Goal: Information Seeking & Learning: Find specific fact

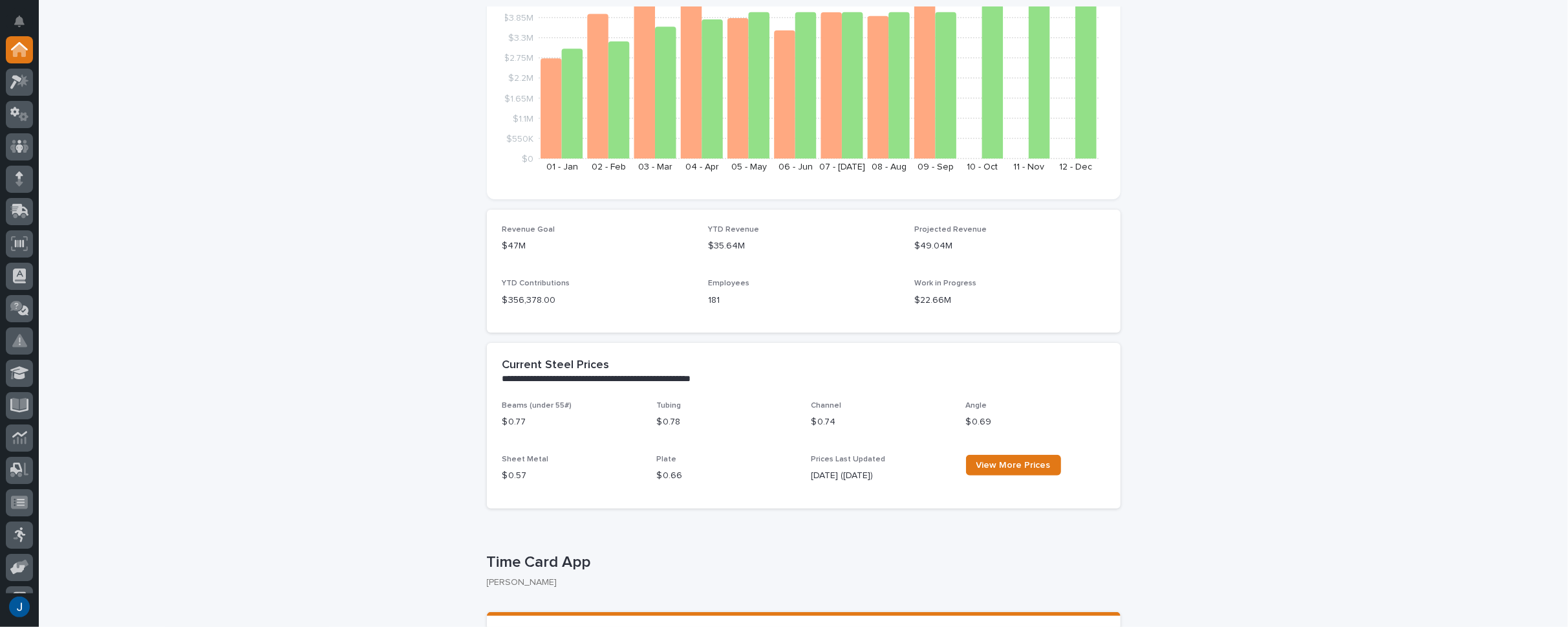
scroll to position [323, 0]
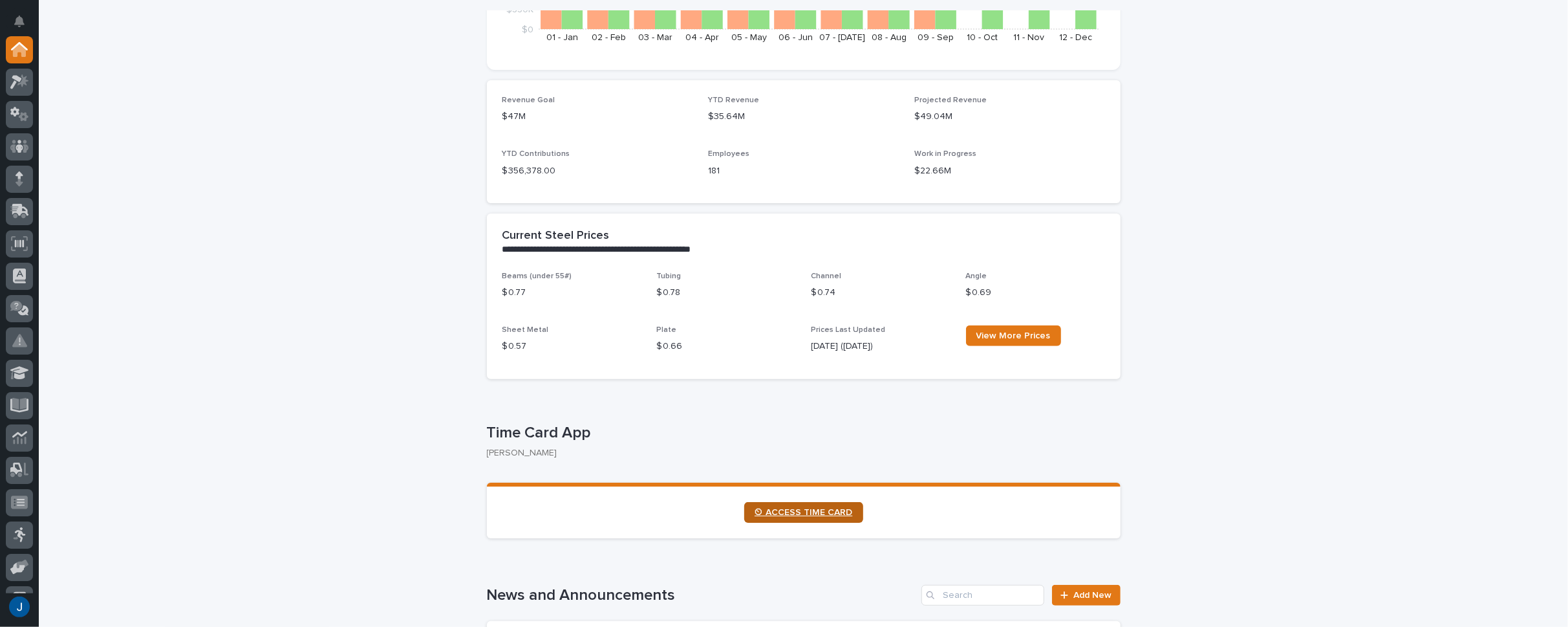
click at [795, 512] on span "⏲ ACCESS TIME CARD" at bounding box center [804, 513] width 98 height 9
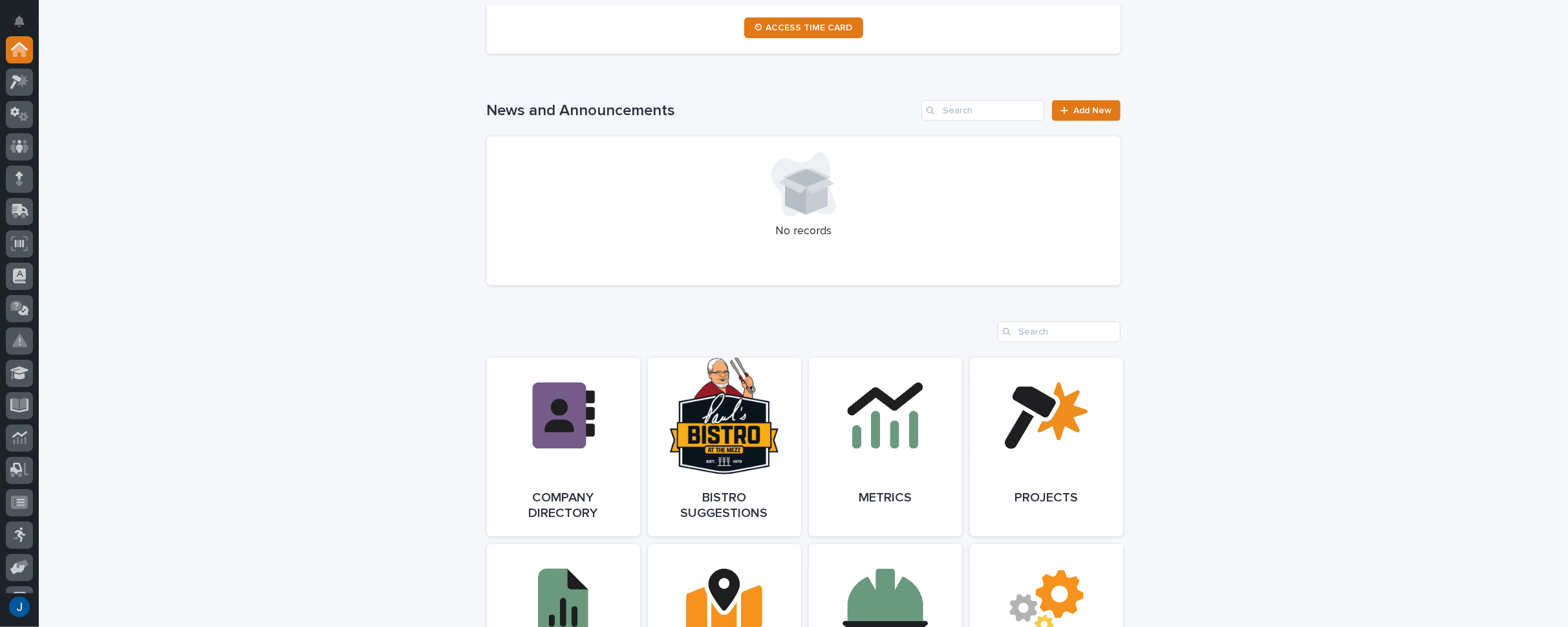
scroll to position [970, 0]
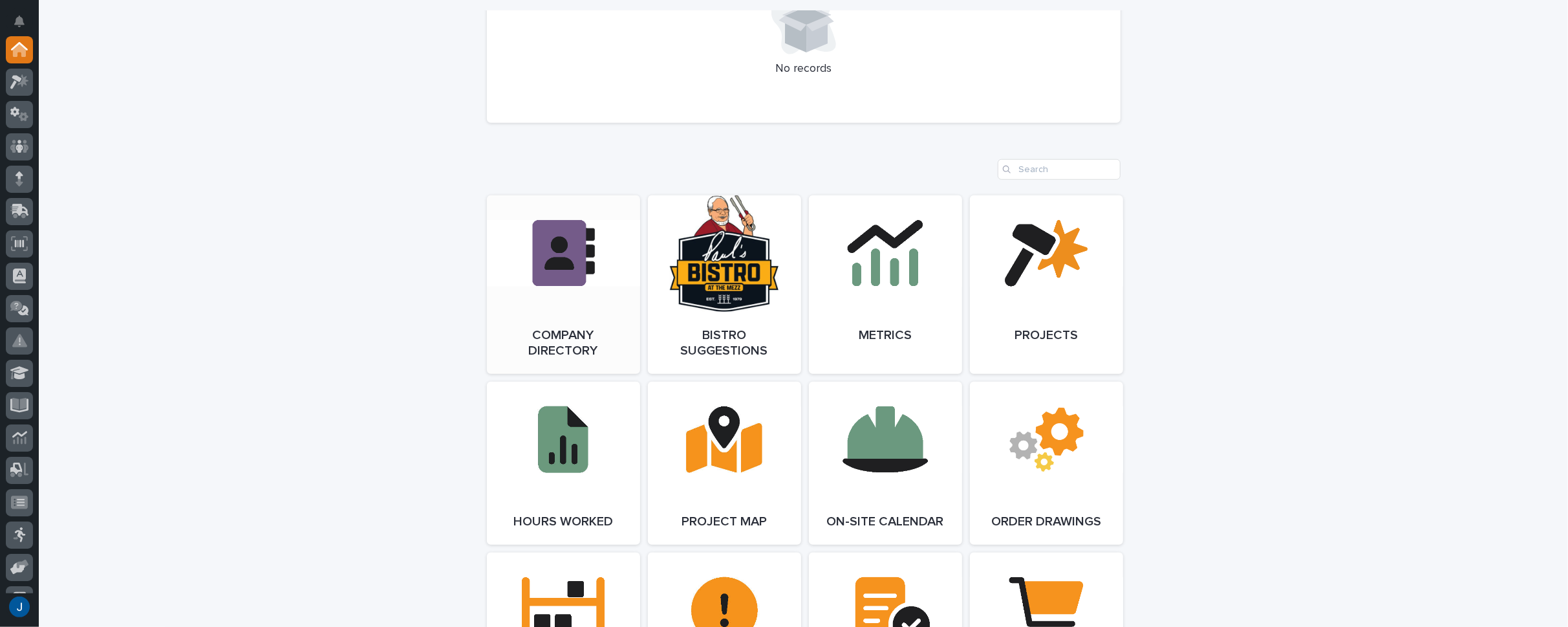
click at [532, 250] on link "Open Link" at bounding box center [563, 285] width 153 height 178
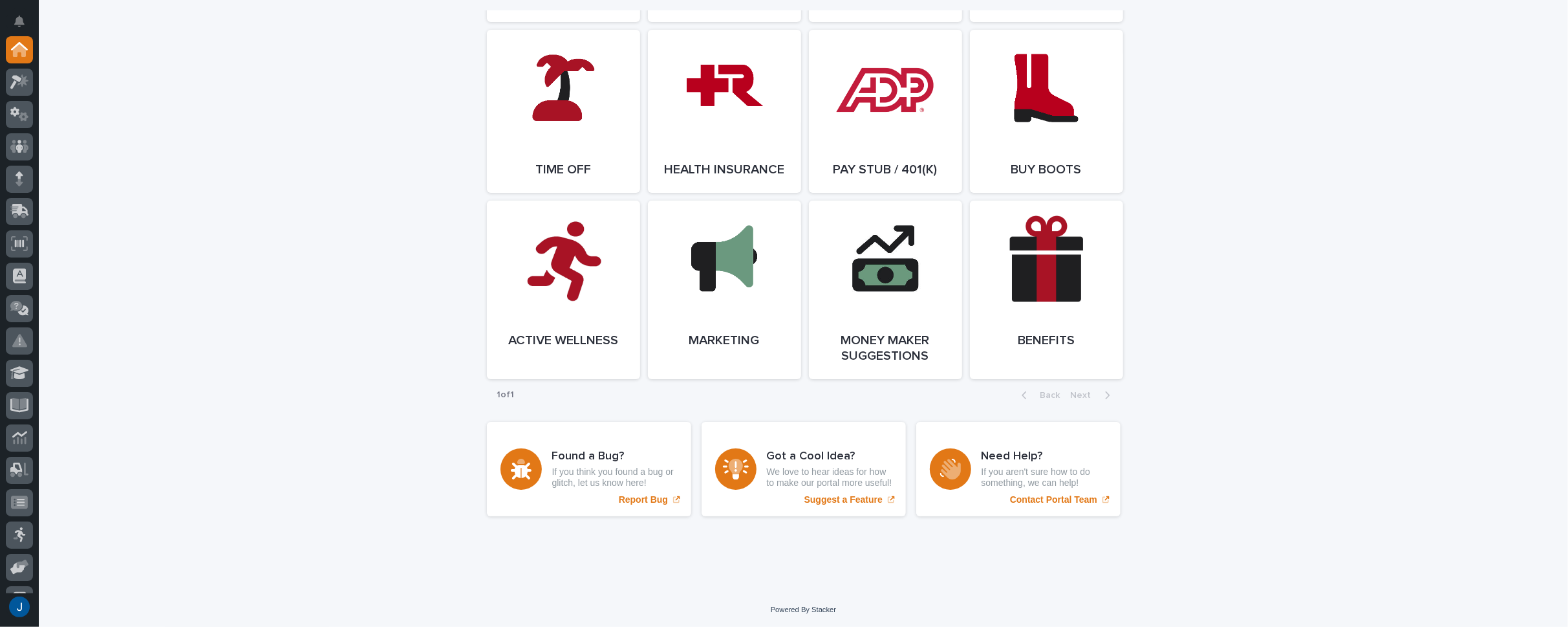
scroll to position [2425, 0]
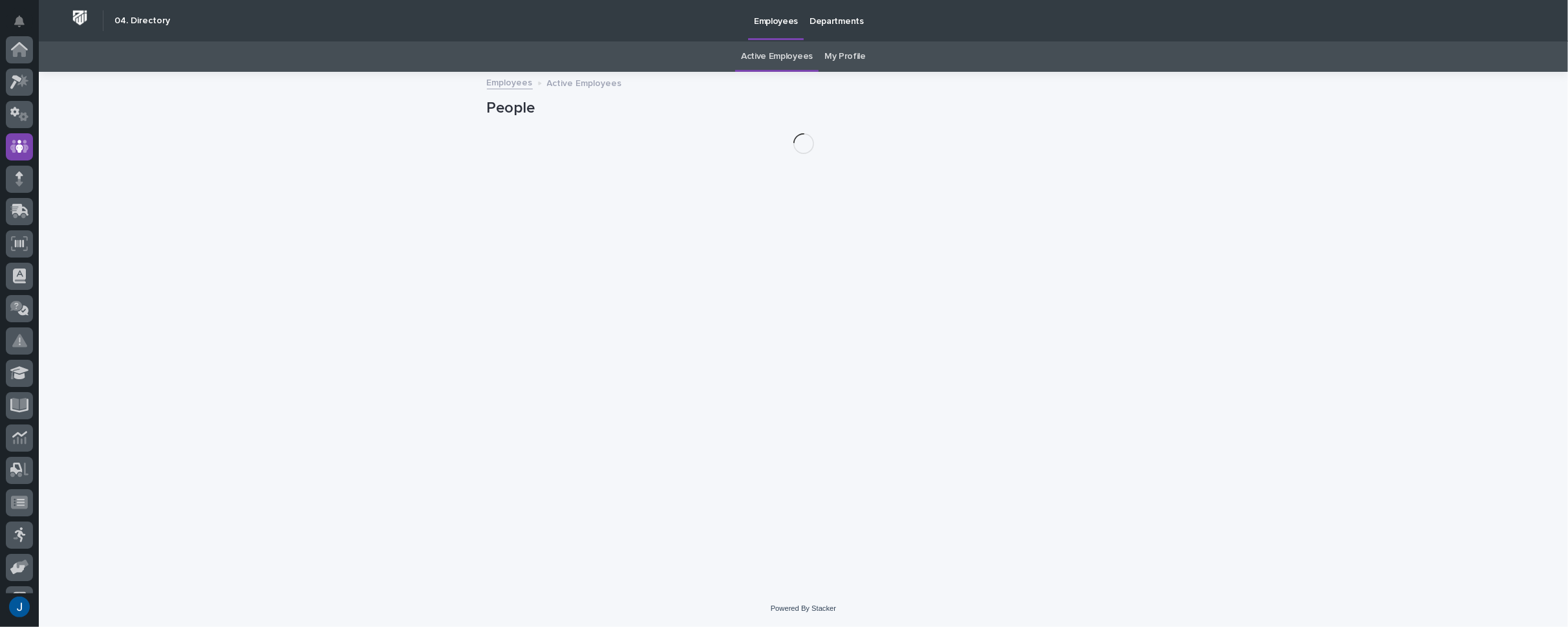
scroll to position [97, 0]
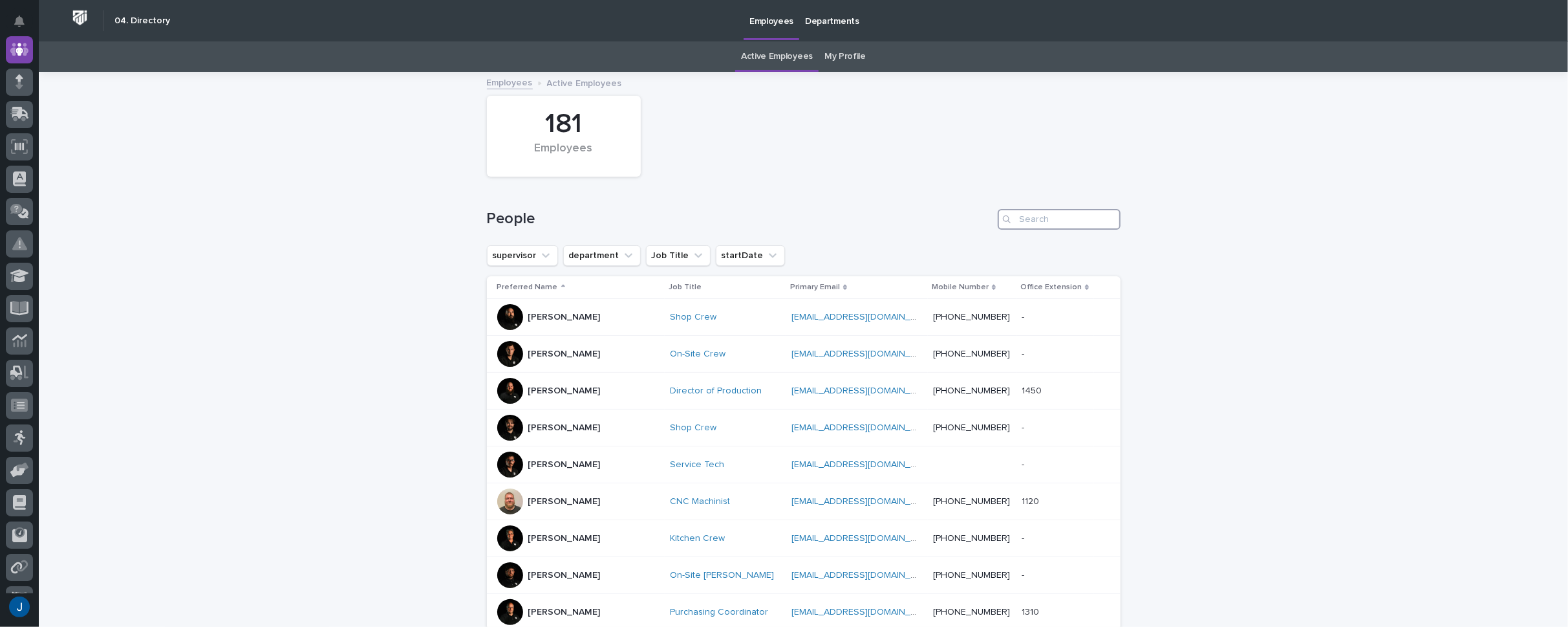
click at [1052, 222] on input "Search" at bounding box center [1059, 219] width 123 height 21
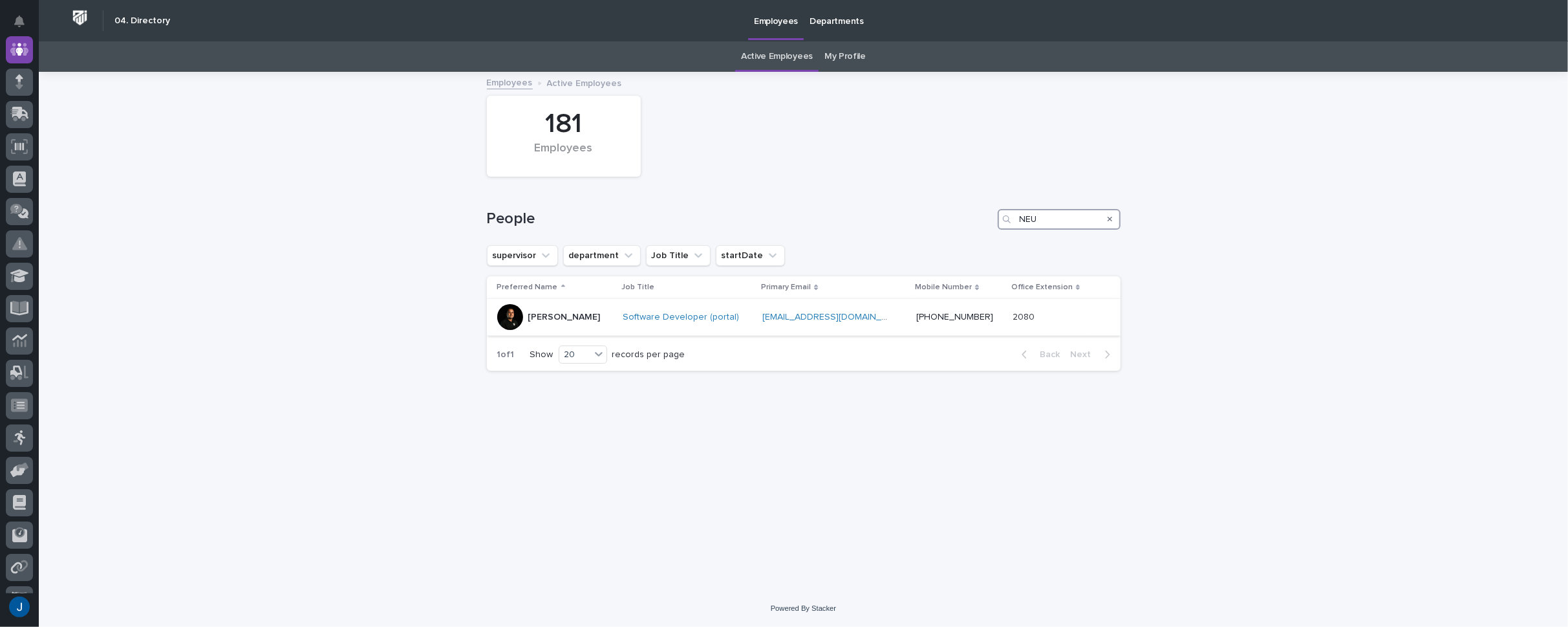
type input "NEU"
click at [580, 319] on p "[PERSON_NAME]" at bounding box center [564, 317] width 73 height 11
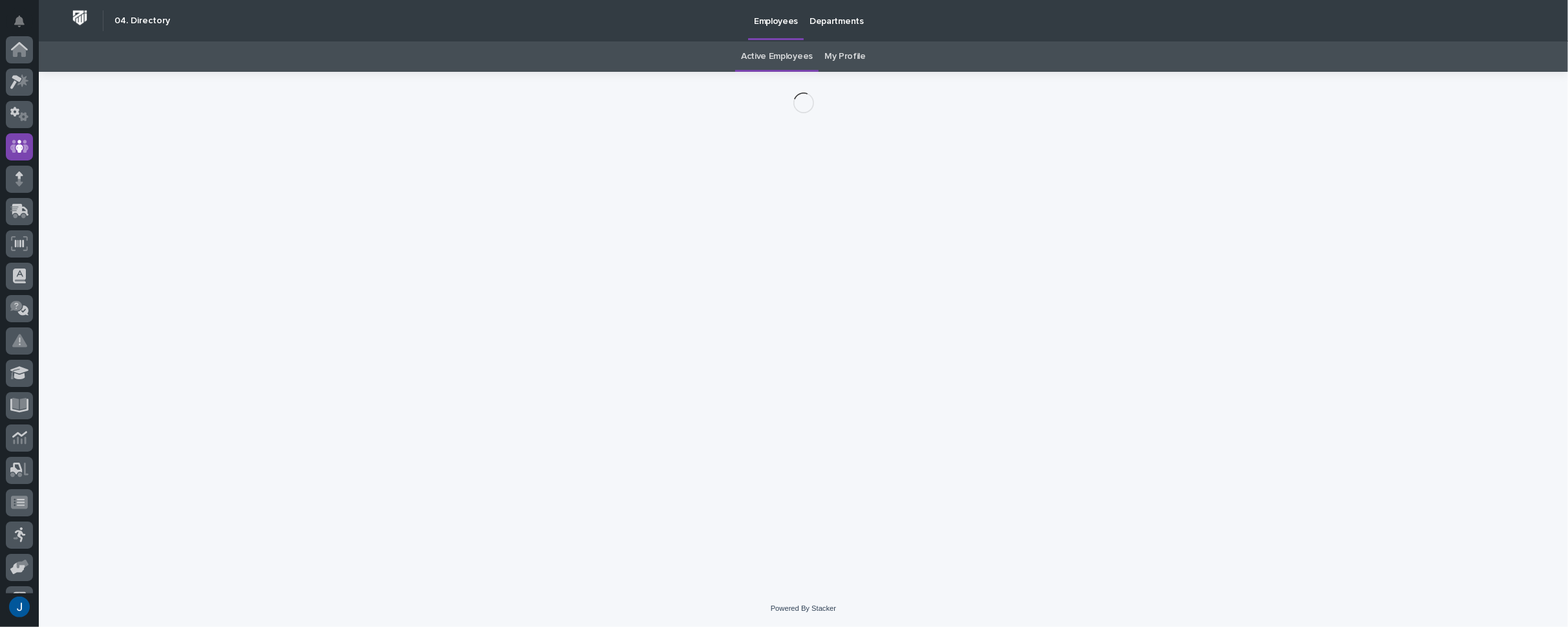
scroll to position [97, 0]
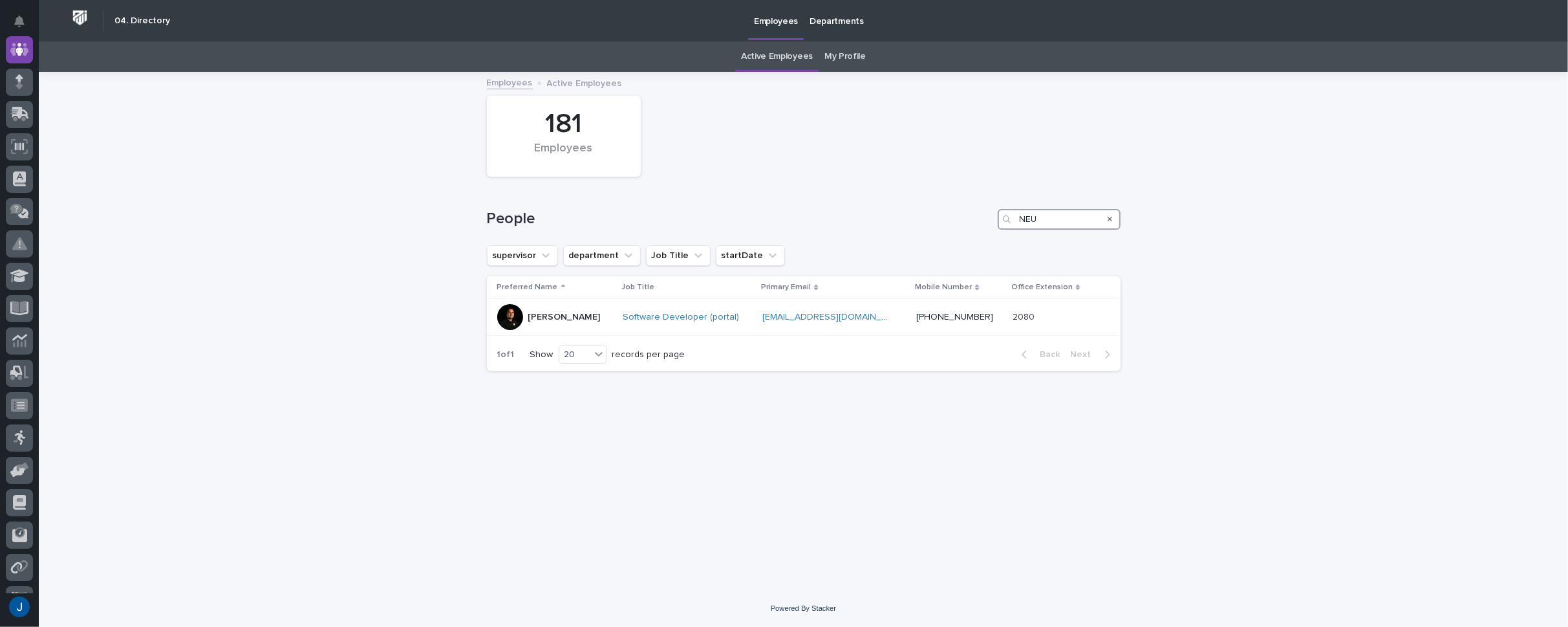
drag, startPoint x: 1070, startPoint y: 223, endPoint x: 873, endPoint y: 197, distance: 198.7
click at [873, 197] on div "People NEU" at bounding box center [804, 214] width 634 height 62
type input "ANDOG"
click at [514, 317] on div at bounding box center [510, 317] width 26 height 26
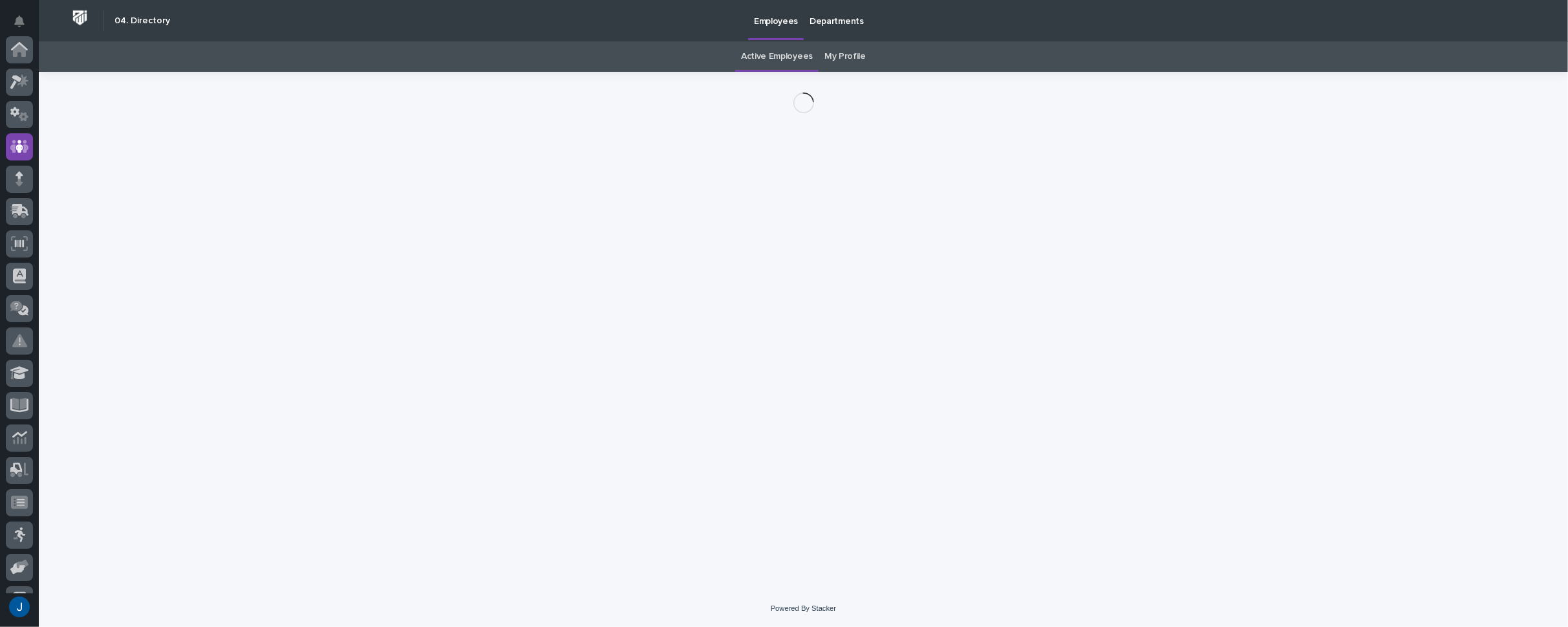
scroll to position [97, 0]
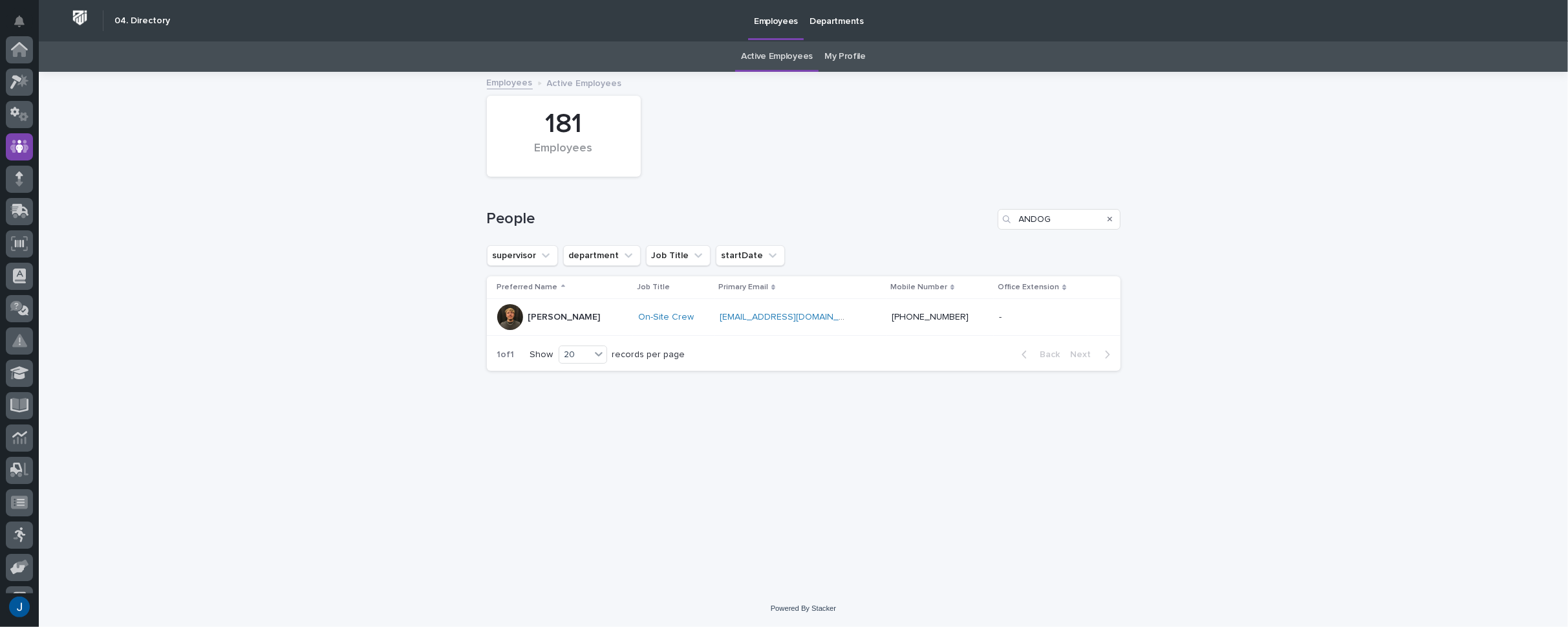
scroll to position [97, 0]
drag, startPoint x: 1058, startPoint y: 220, endPoint x: 889, endPoint y: 204, distance: 169.8
click at [889, 204] on div "People ANDOG" at bounding box center [804, 214] width 634 height 62
type input "[PERSON_NAME]"
click at [515, 319] on div at bounding box center [510, 317] width 26 height 26
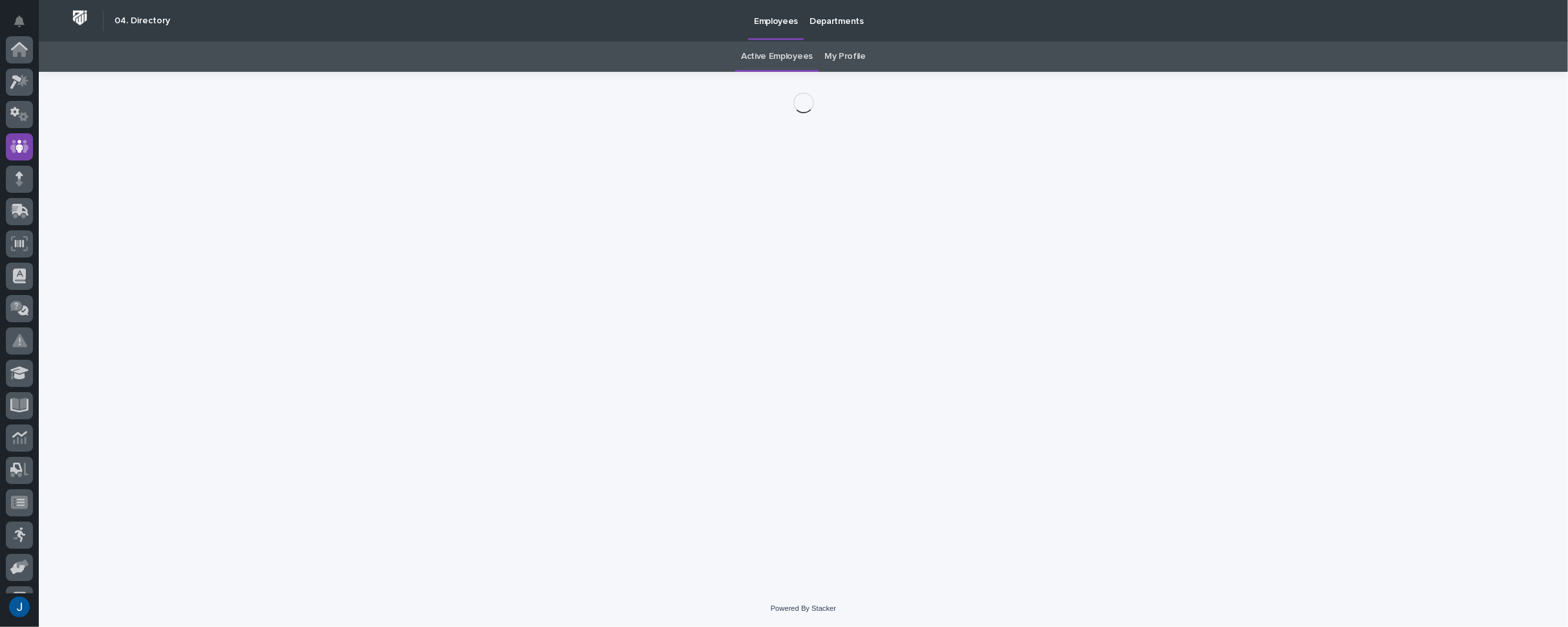
scroll to position [97, 0]
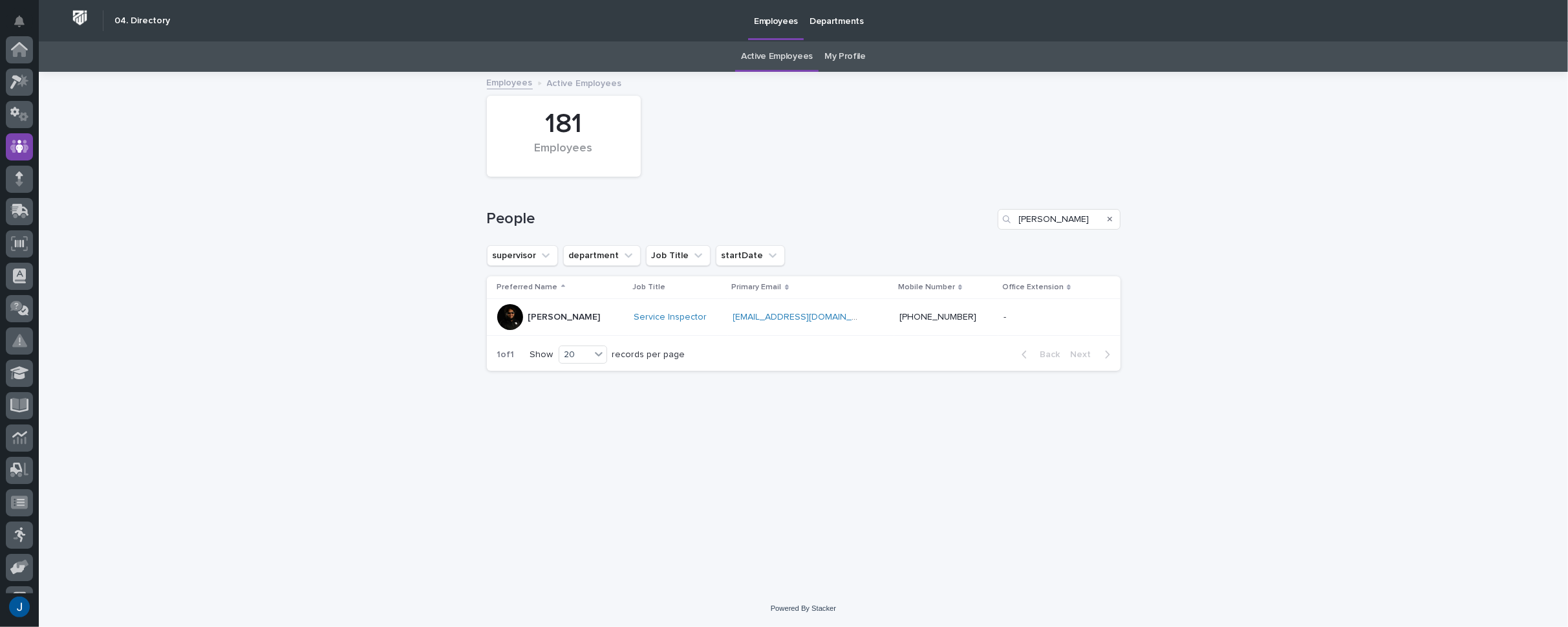
scroll to position [97, 0]
drag, startPoint x: 1049, startPoint y: 223, endPoint x: 899, endPoint y: 206, distance: 151.0
click at [899, 206] on div "People [PERSON_NAME]" at bounding box center [804, 214] width 634 height 62
type input "SURM"
click at [509, 315] on div at bounding box center [510, 317] width 26 height 26
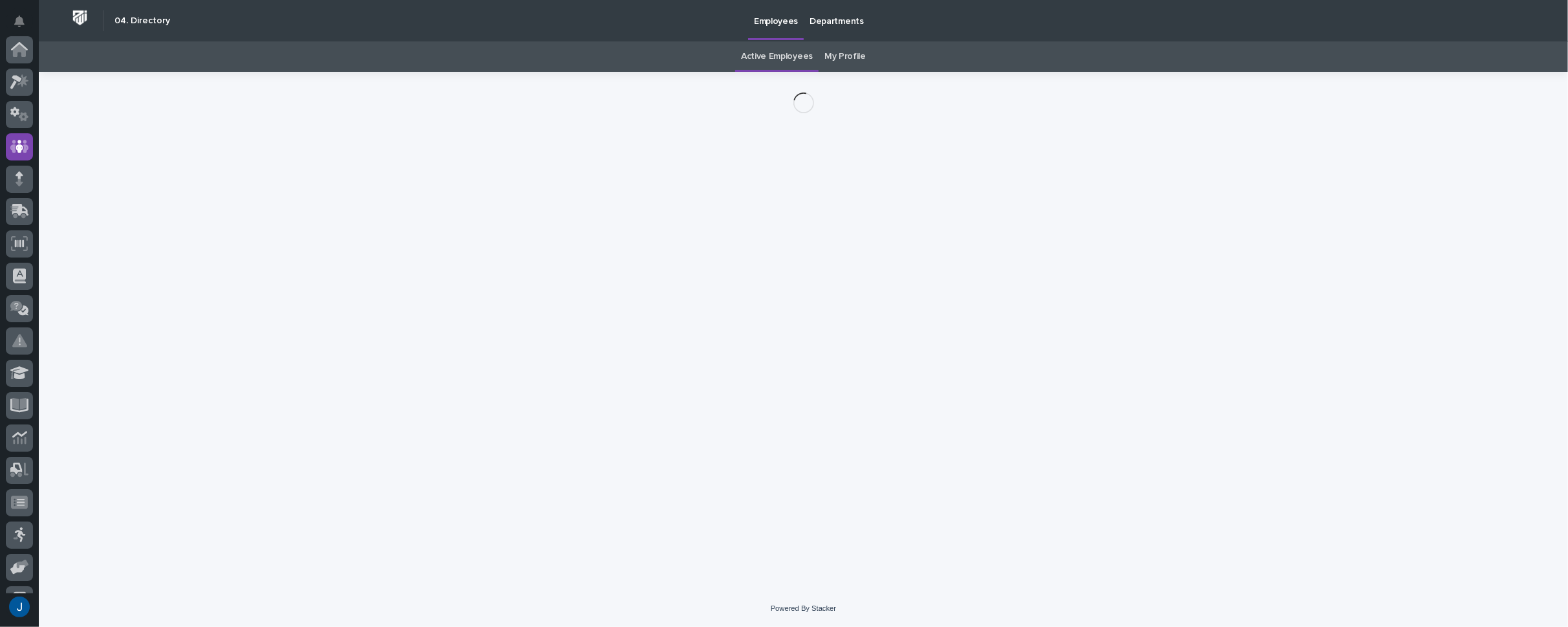
scroll to position [97, 0]
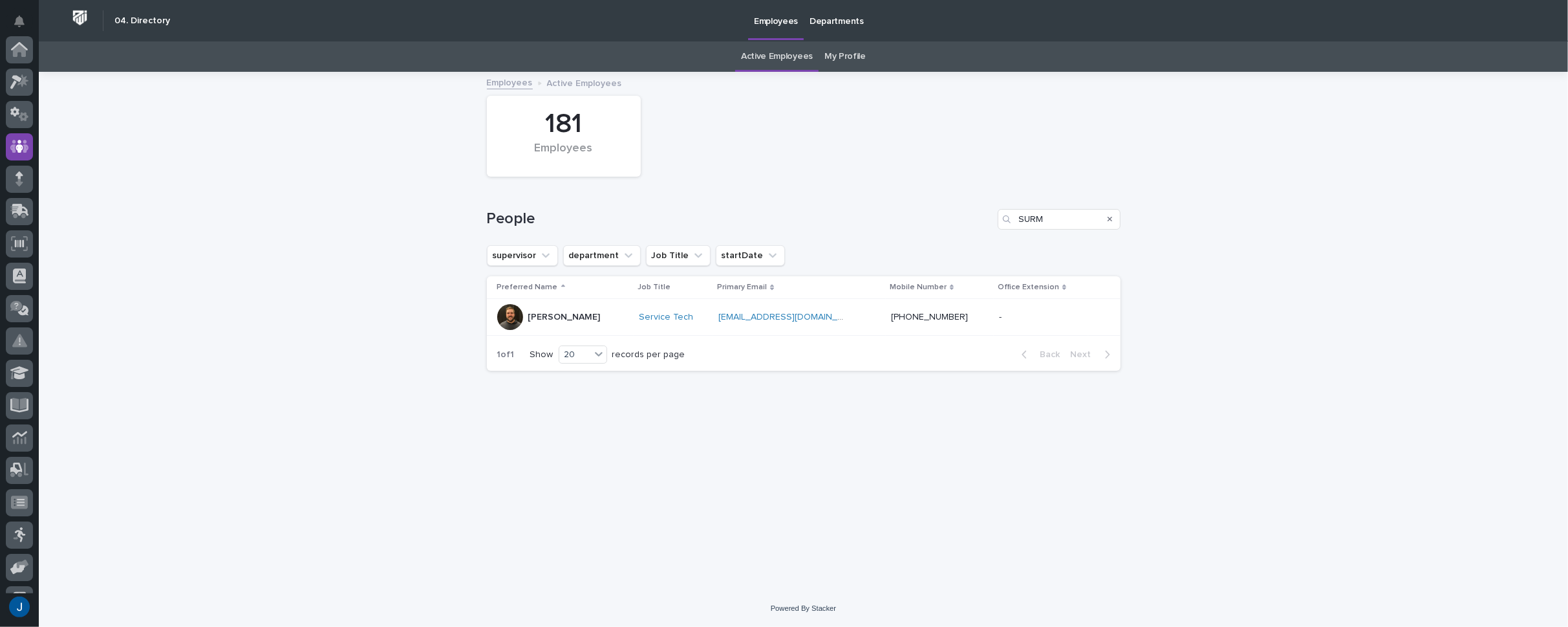
scroll to position [97, 0]
drag, startPoint x: 1062, startPoint y: 219, endPoint x: 828, endPoint y: 196, distance: 235.1
click at [828, 196] on div "People SURM" at bounding box center [804, 214] width 634 height 62
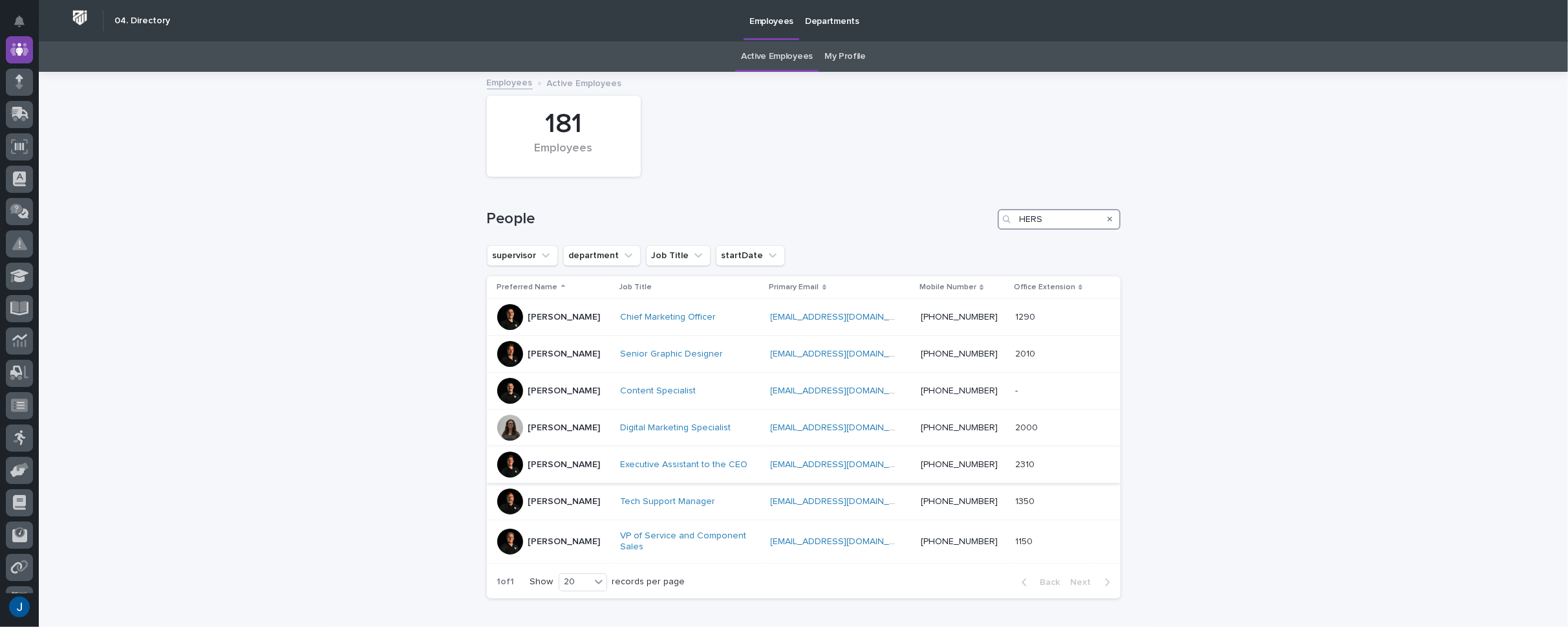
type input "HERS"
click at [506, 460] on div at bounding box center [510, 464] width 26 height 26
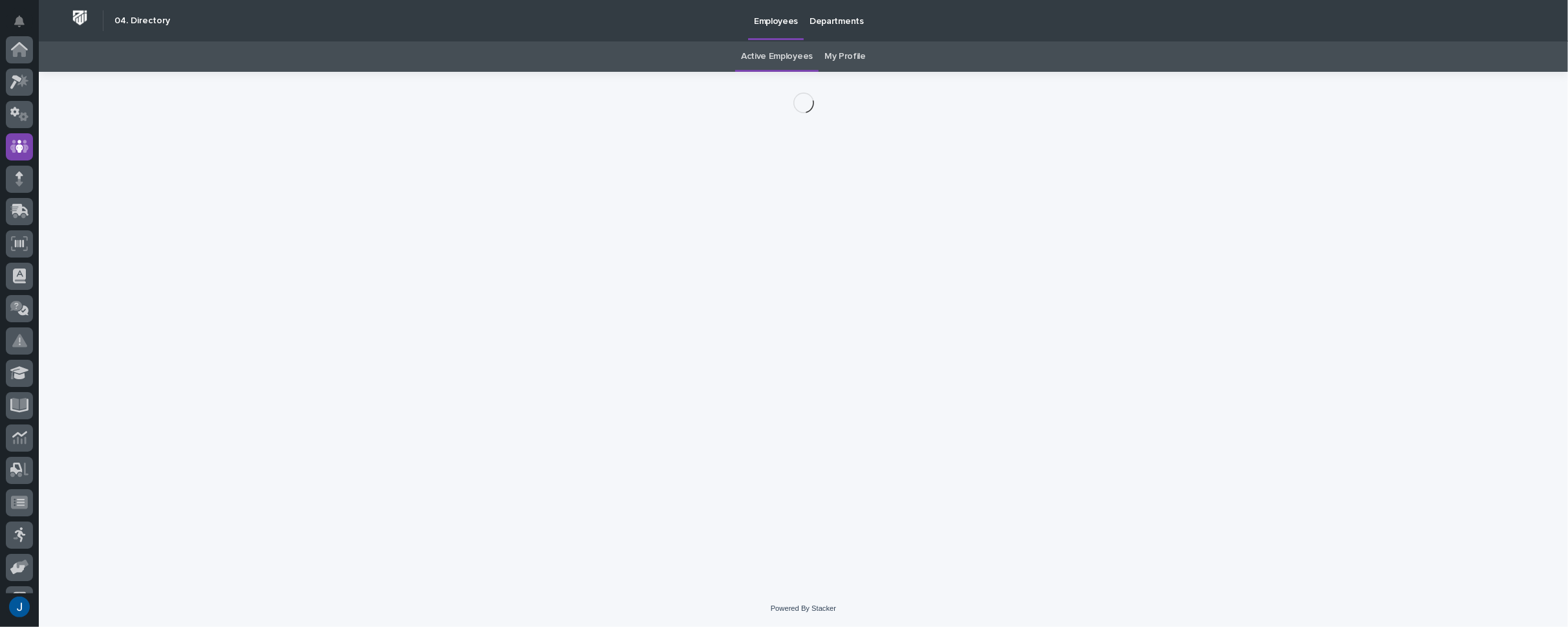
scroll to position [97, 0]
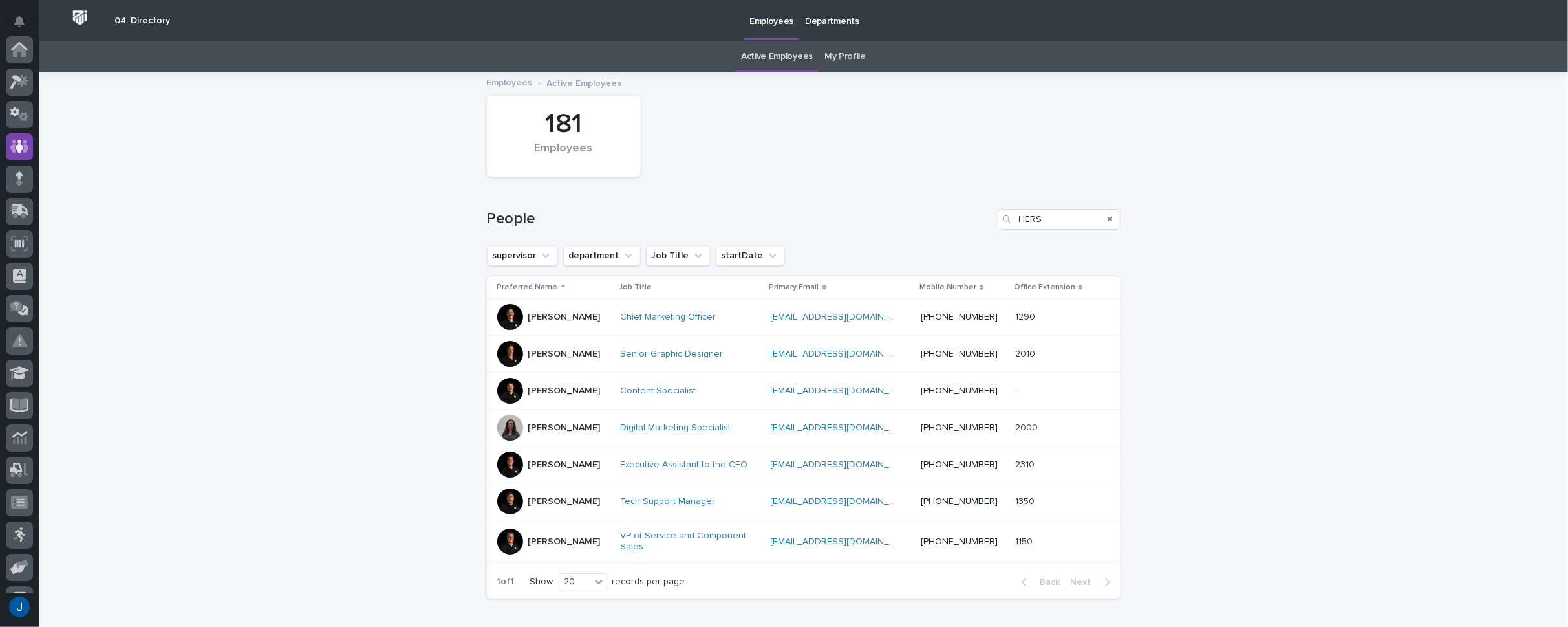
scroll to position [97, 0]
drag, startPoint x: 1058, startPoint y: 216, endPoint x: 912, endPoint y: 195, distance: 147.5
click at [919, 196] on div "People HERS" at bounding box center [804, 214] width 634 height 62
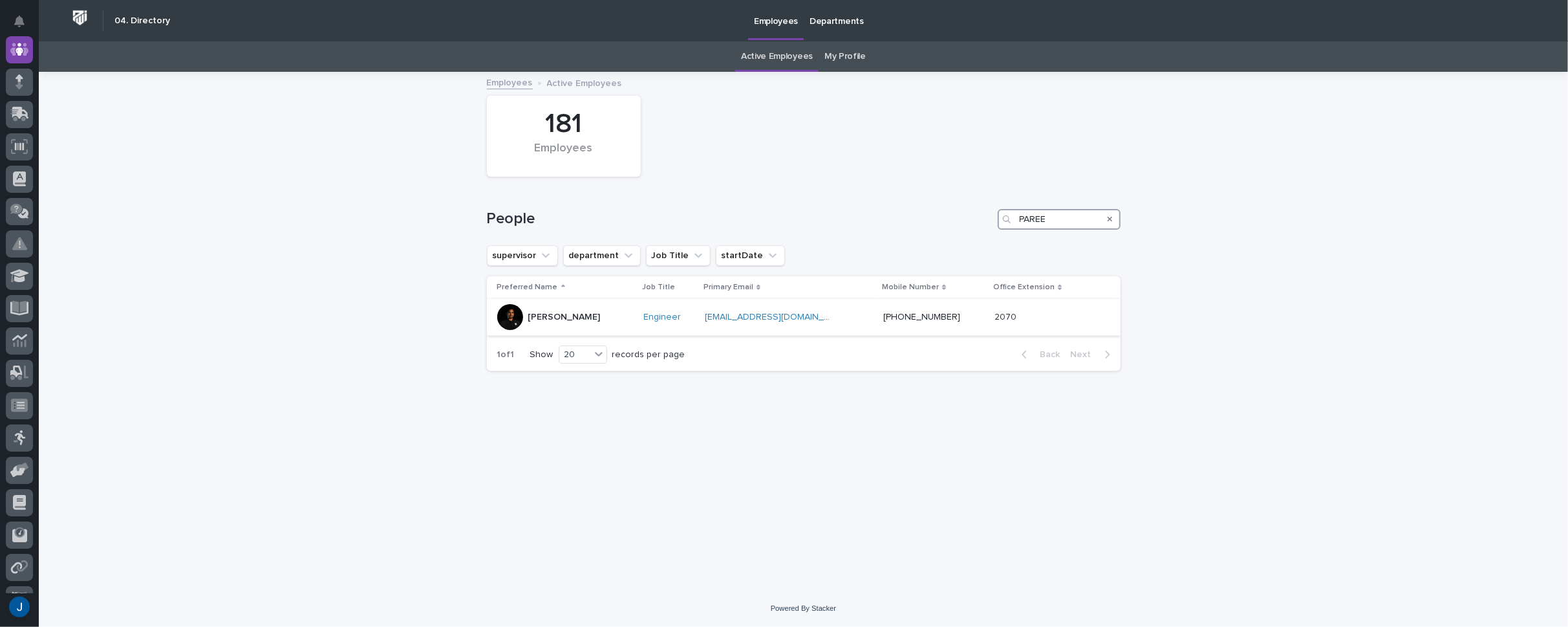
type input "PAREE"
click at [542, 314] on p "[PERSON_NAME]" at bounding box center [564, 317] width 73 height 11
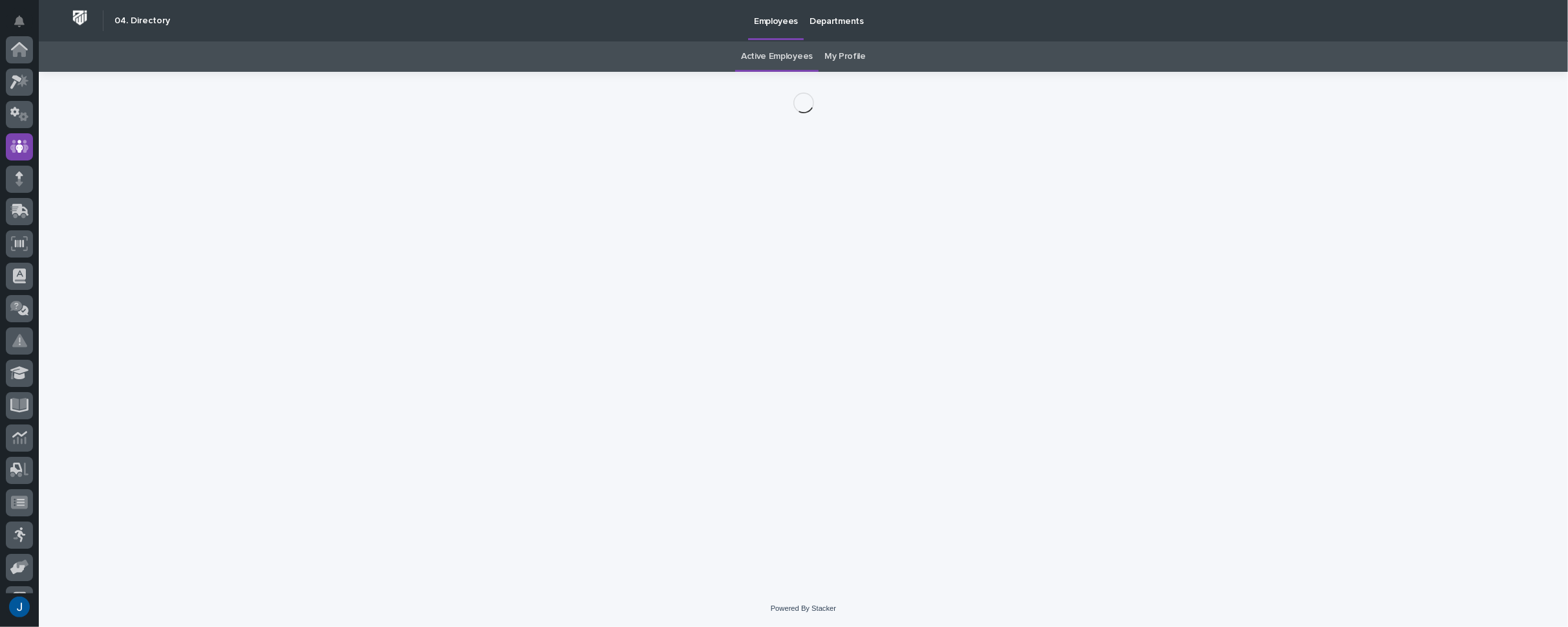
scroll to position [97, 0]
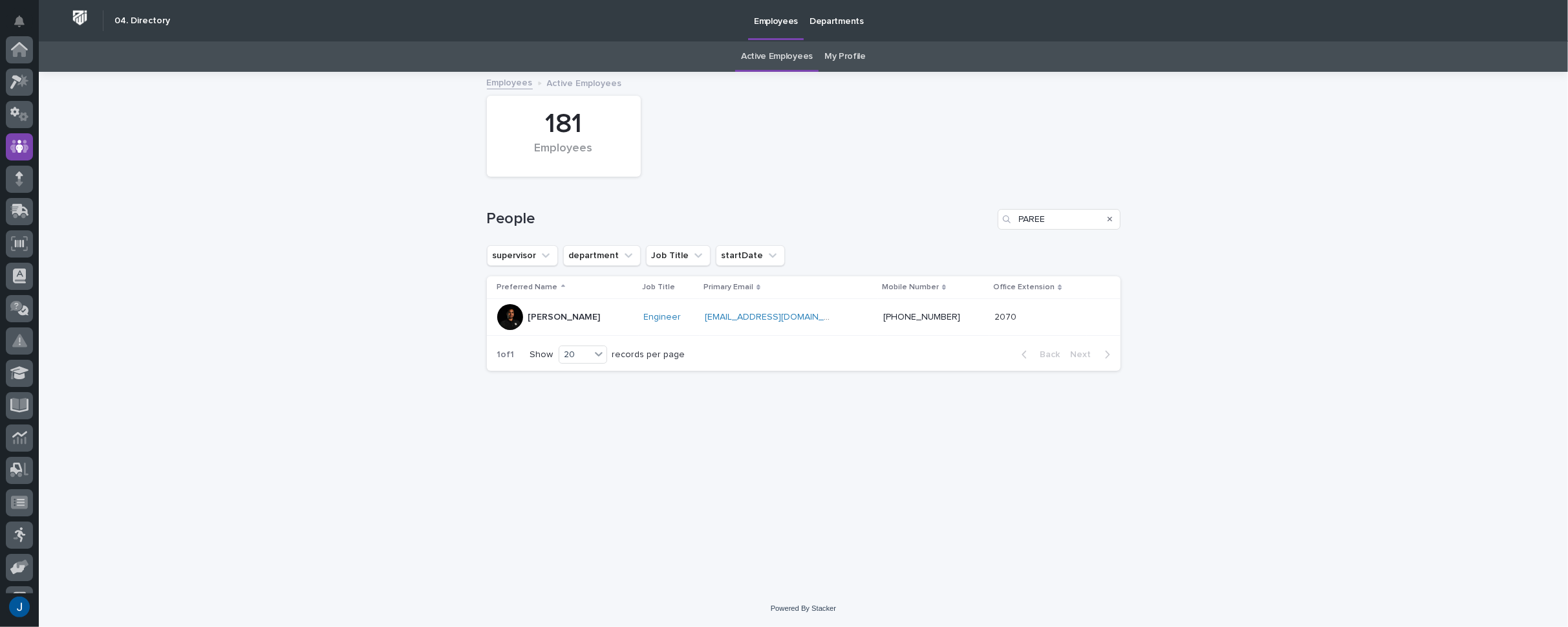
scroll to position [97, 0]
drag, startPoint x: 1048, startPoint y: 216, endPoint x: 969, endPoint y: 209, distance: 79.3
click at [969, 209] on div "People PAREE" at bounding box center [804, 219] width 634 height 21
type input "JOHNSKI"
click at [562, 317] on p "[PERSON_NAME]" at bounding box center [564, 317] width 73 height 11
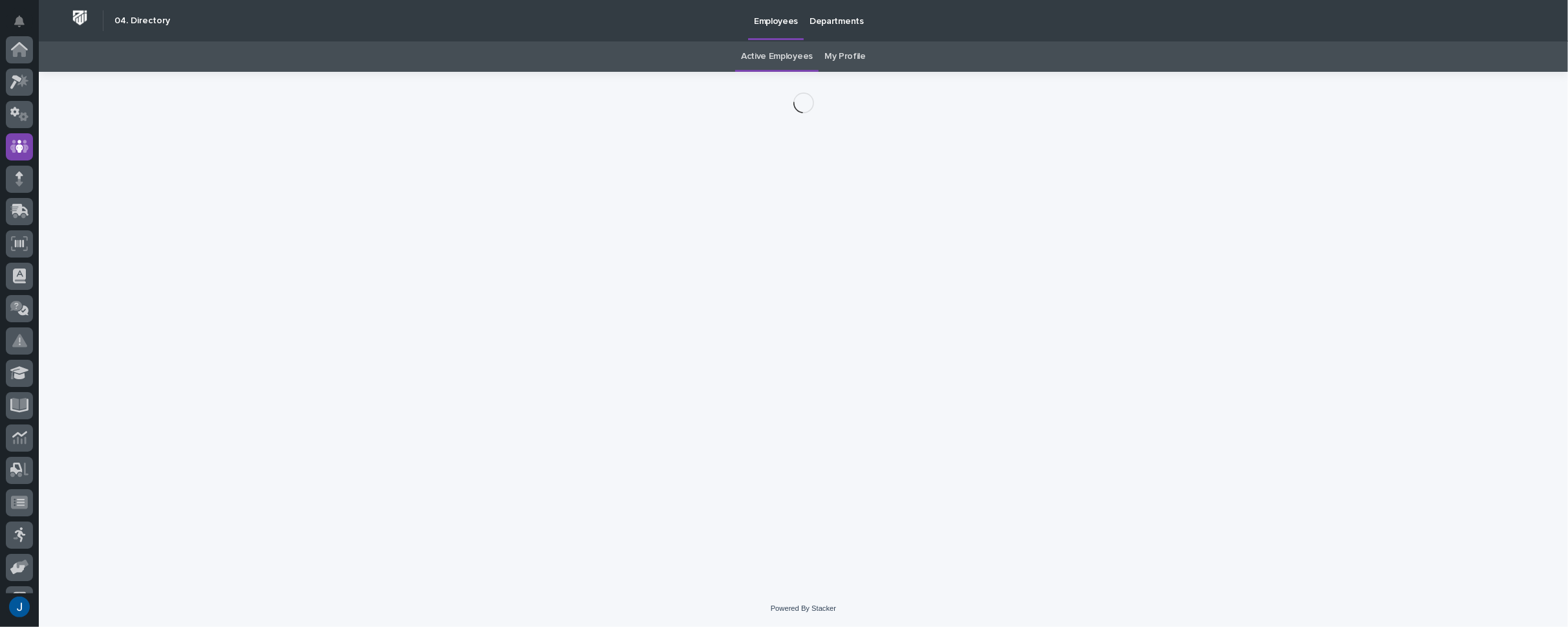
scroll to position [97, 0]
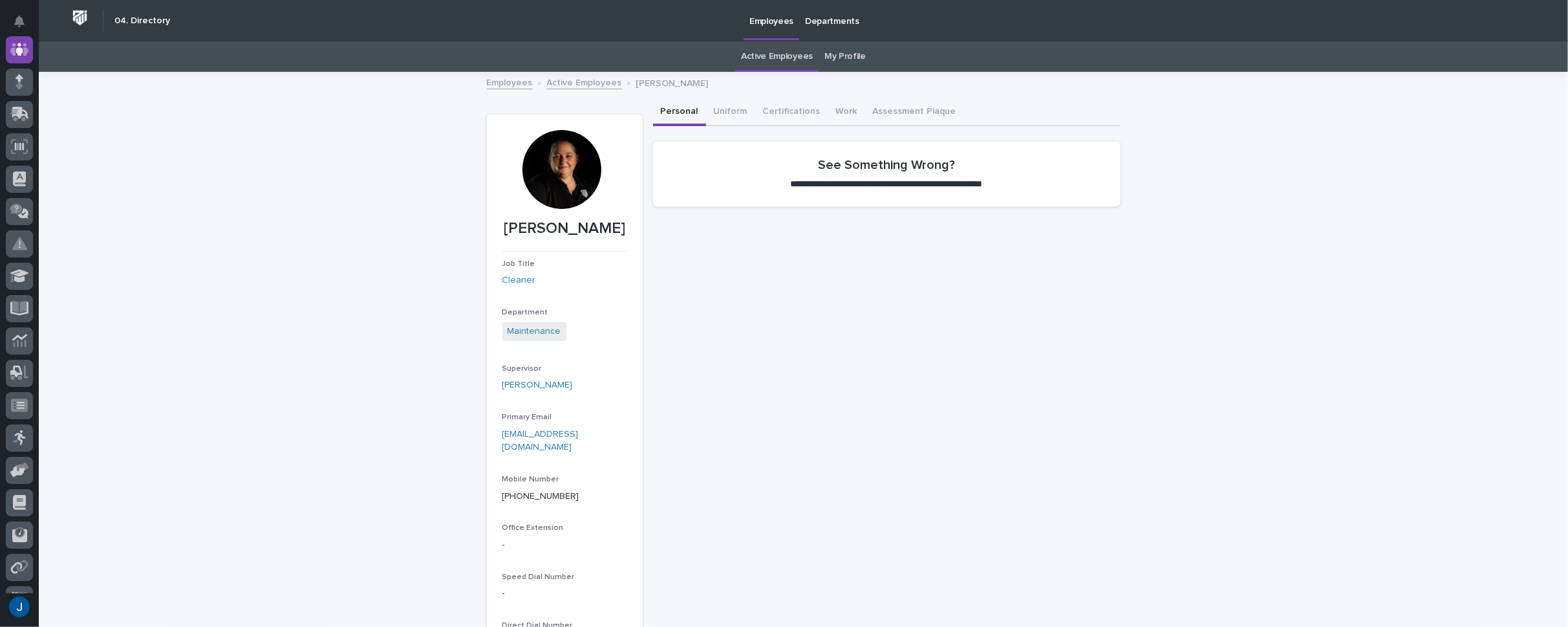
click at [555, 166] on div at bounding box center [561, 169] width 79 height 79
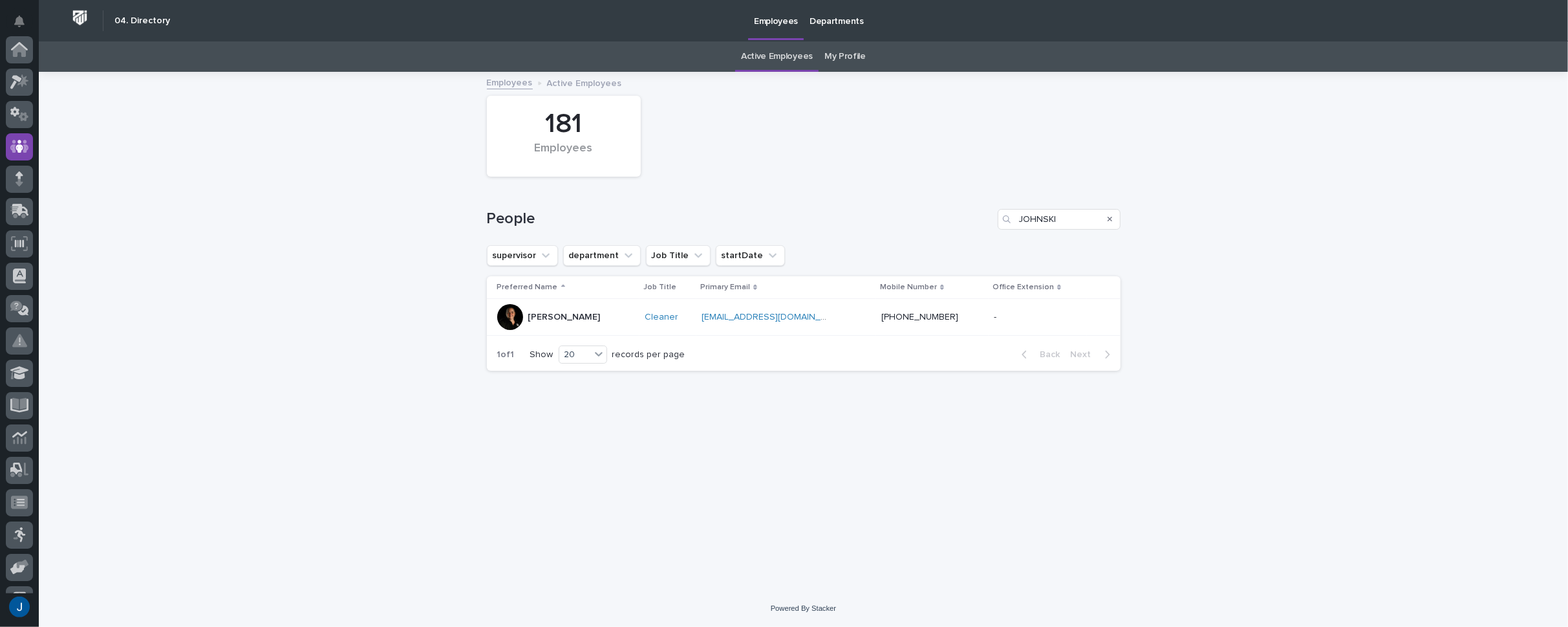
scroll to position [97, 0]
drag, startPoint x: 1070, startPoint y: 220, endPoint x: 895, endPoint y: 202, distance: 175.9
click at [895, 202] on div "People [PERSON_NAME]" at bounding box center [804, 214] width 634 height 62
type input "PERKIN"
click at [513, 315] on div at bounding box center [510, 317] width 26 height 26
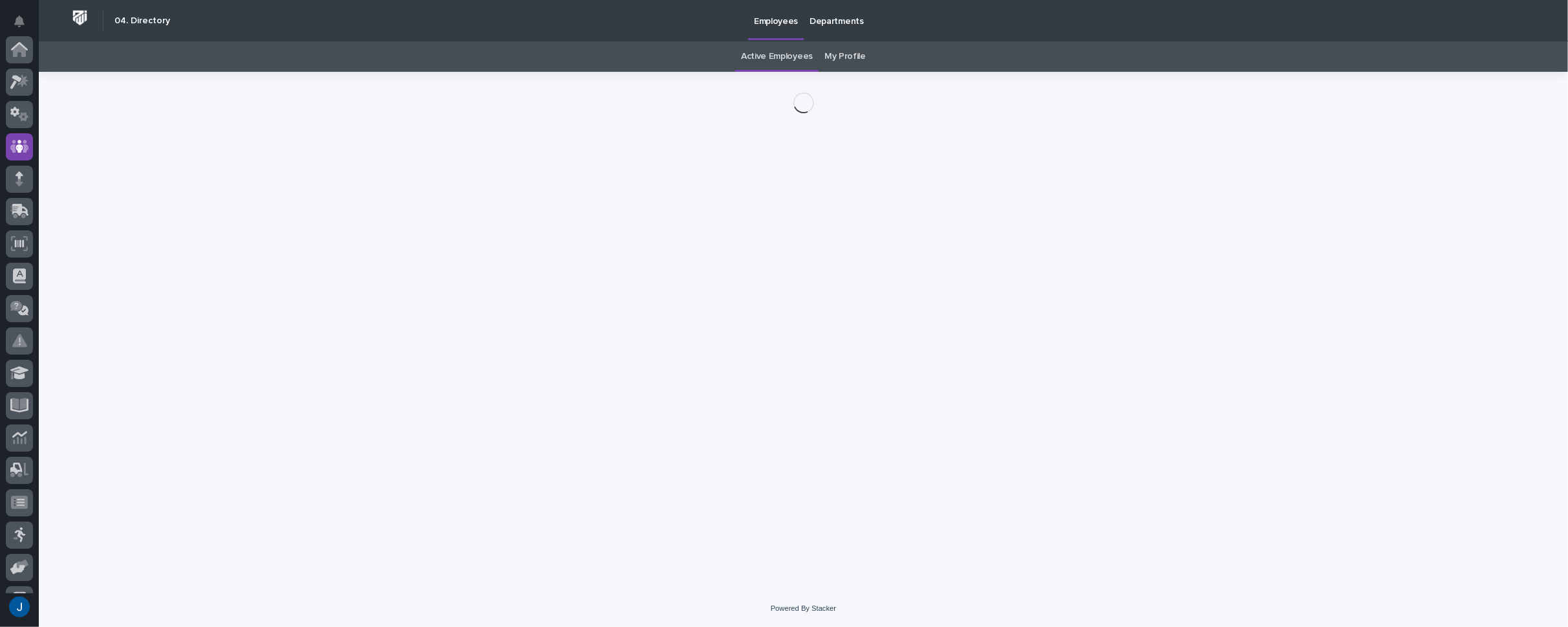
scroll to position [97, 0]
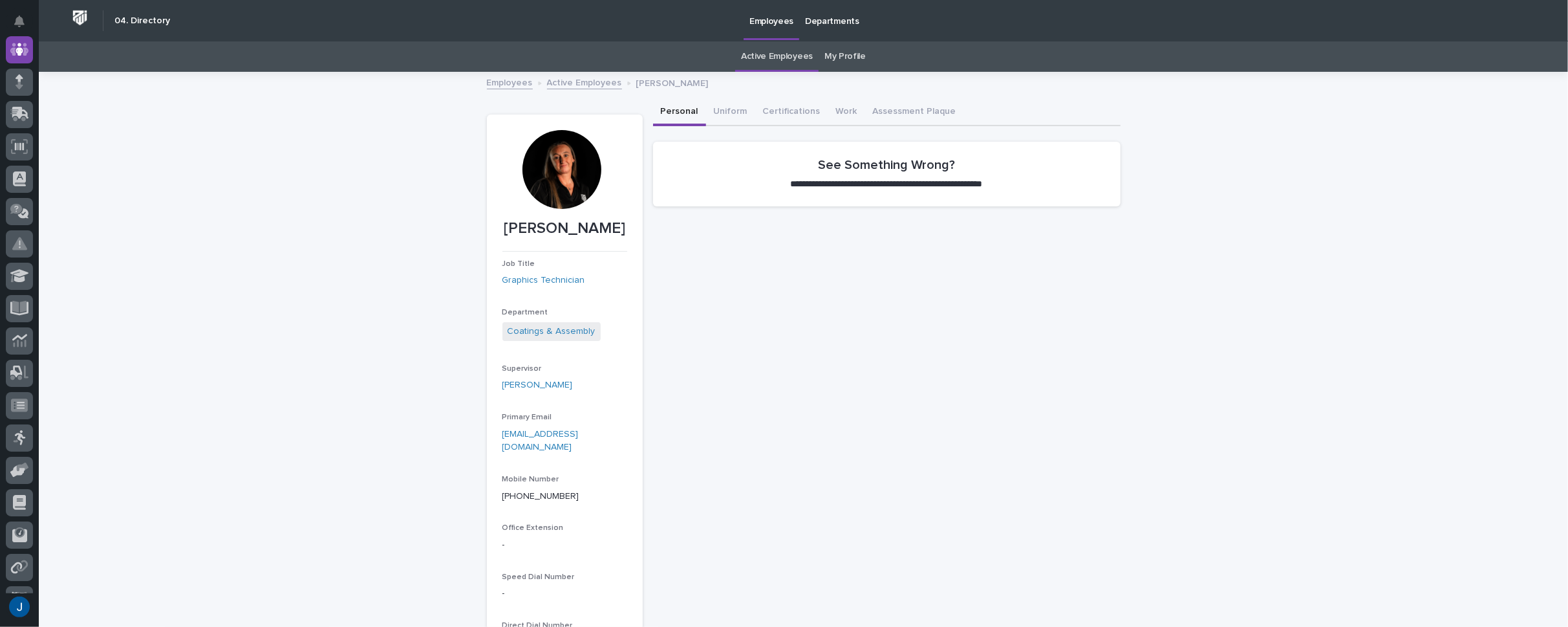
click at [555, 167] on div at bounding box center [561, 169] width 79 height 79
